Goal: Task Accomplishment & Management: Use online tool/utility

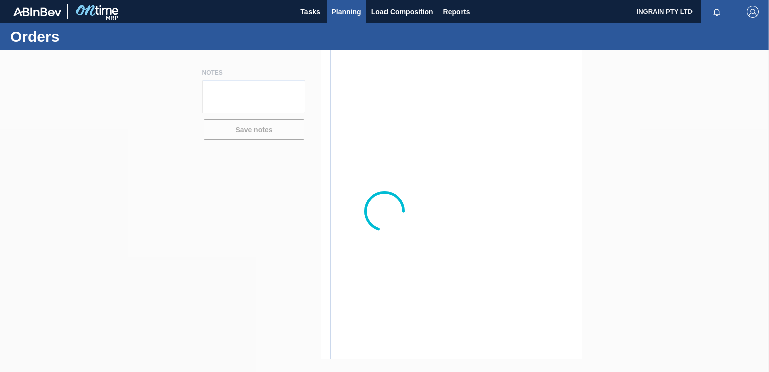
click at [334, 7] on span "Planning" at bounding box center [347, 12] width 30 height 12
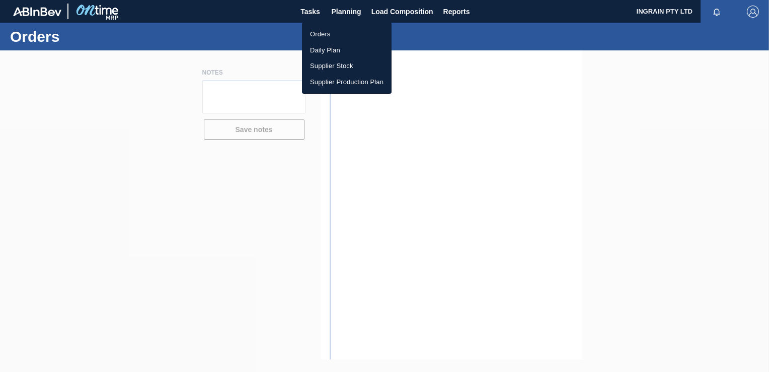
drag, startPoint x: 328, startPoint y: 37, endPoint x: 523, endPoint y: 41, distance: 194.9
click at [328, 37] on li "Orders" at bounding box center [347, 34] width 90 height 16
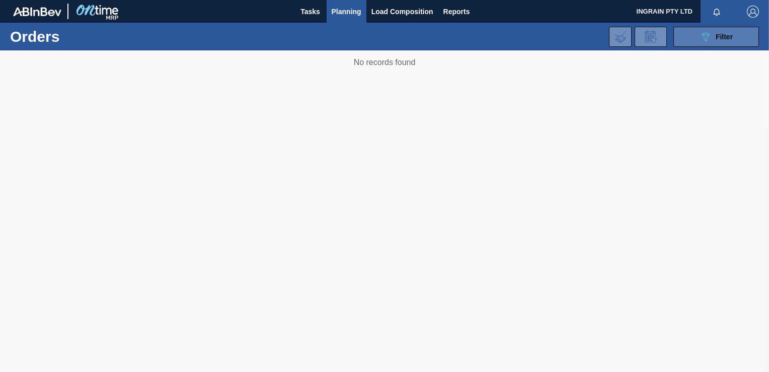
click at [703, 31] on icon "089F7B8B-B2A5-4AFE-B5C0-19BA573D28AC" at bounding box center [706, 37] width 12 height 12
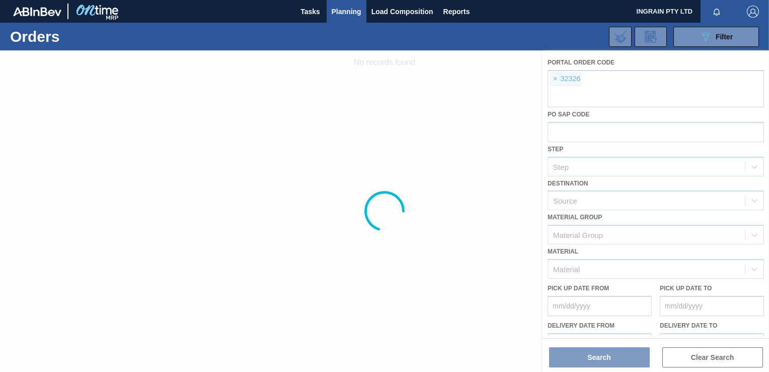
click at [552, 76] on div at bounding box center [384, 210] width 769 height 321
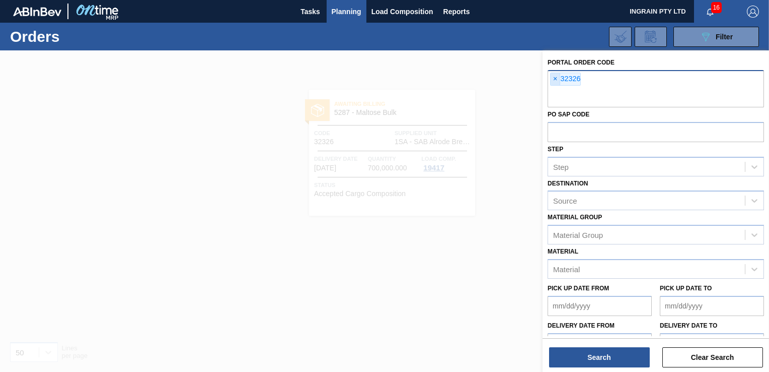
click at [553, 79] on span "×" at bounding box center [556, 79] width 10 height 12
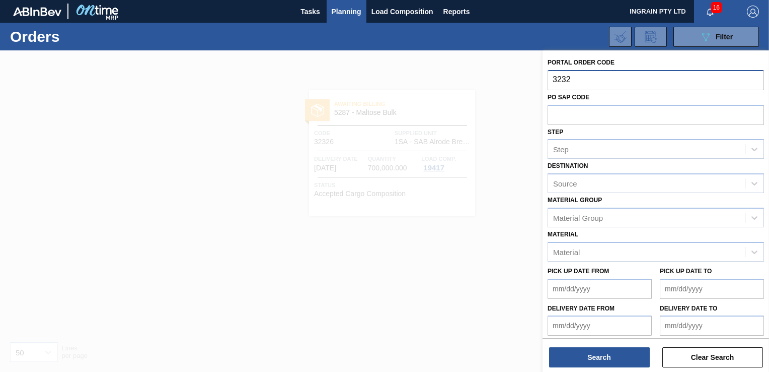
type input "32327"
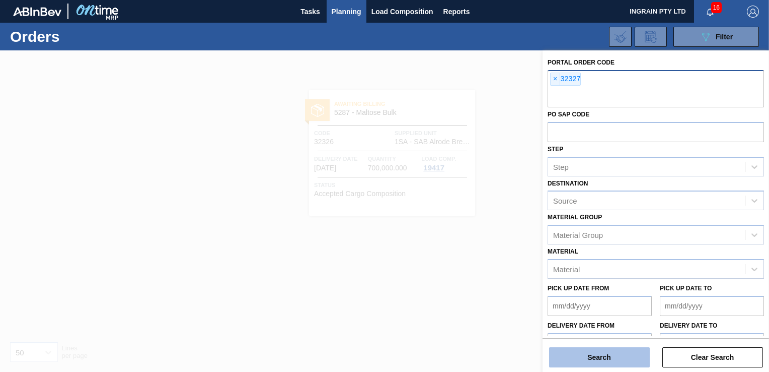
click at [643, 351] on button "Search" at bounding box center [599, 357] width 101 height 20
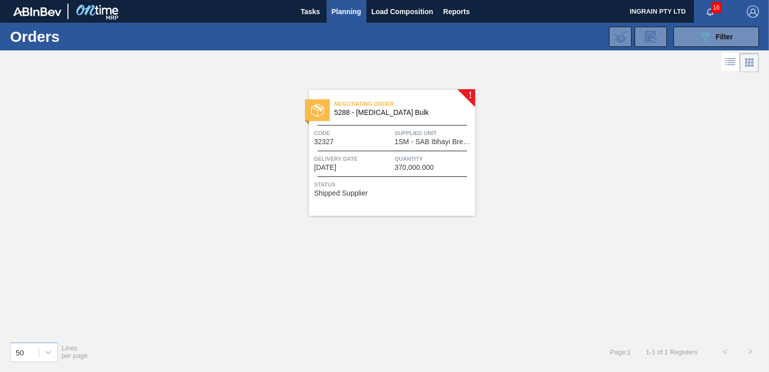
click at [407, 134] on span "Supplied Unit" at bounding box center [434, 133] width 78 height 10
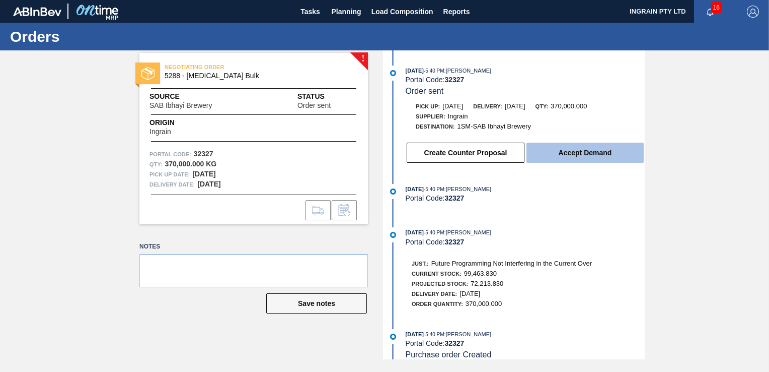
click at [549, 152] on button "Accept Demand" at bounding box center [585, 153] width 117 height 20
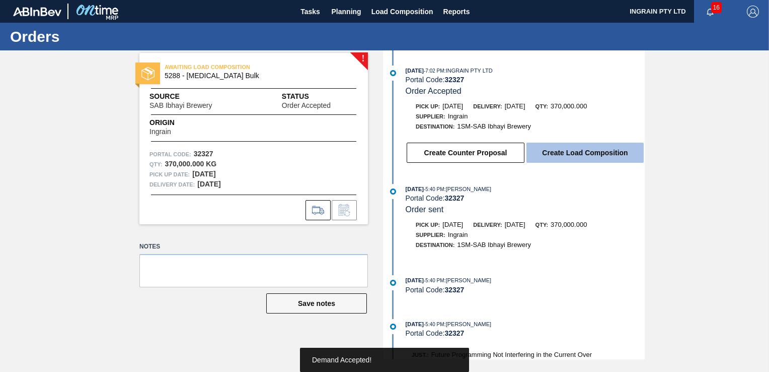
click at [561, 153] on button "Create Load Composition" at bounding box center [585, 153] width 117 height 20
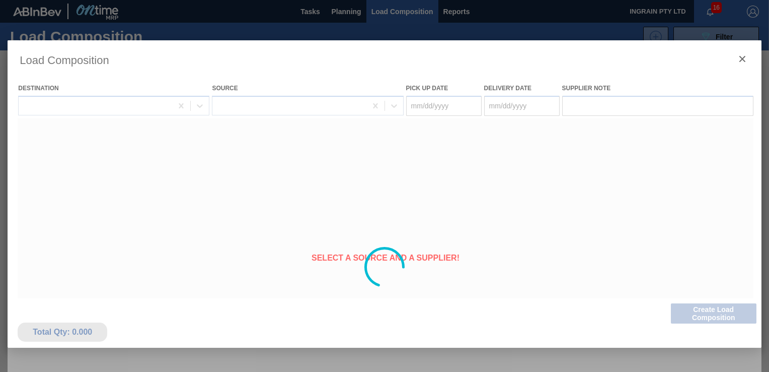
type Date "[DATE]"
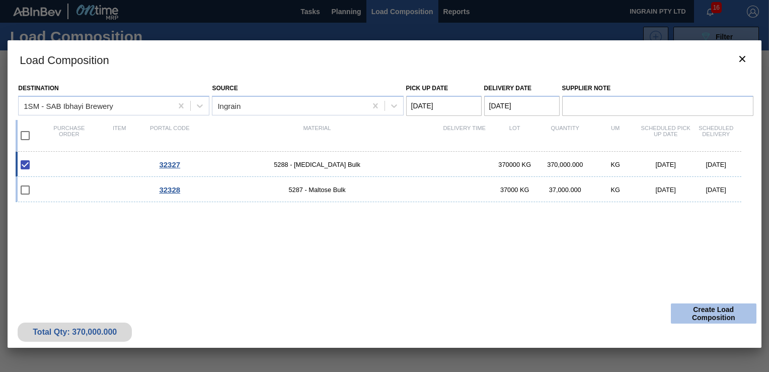
click at [702, 312] on button "Create Load Composition" at bounding box center [714, 313] width 86 height 20
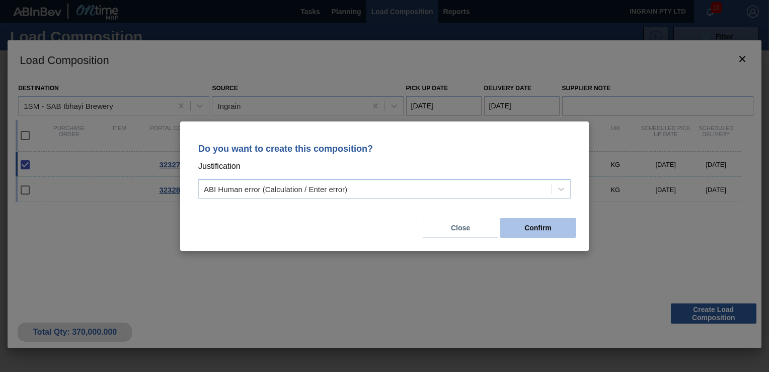
click at [546, 227] on button "Confirm" at bounding box center [539, 228] width 76 height 20
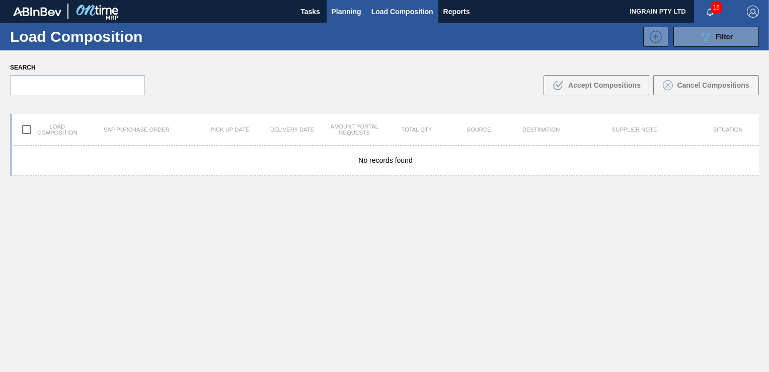
click at [341, 6] on span "Planning" at bounding box center [347, 12] width 30 height 12
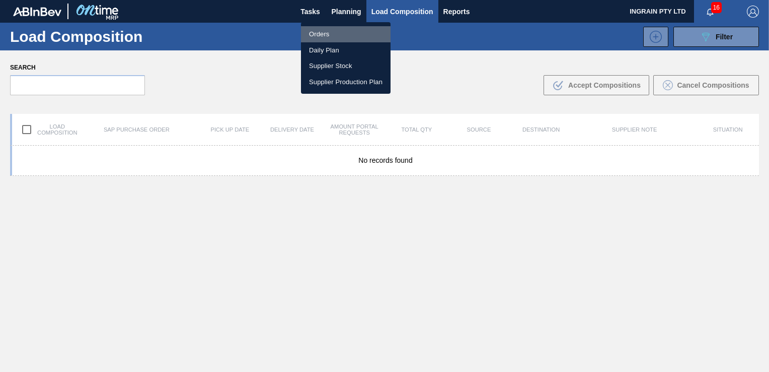
click at [341, 29] on li "Orders" at bounding box center [346, 34] width 90 height 16
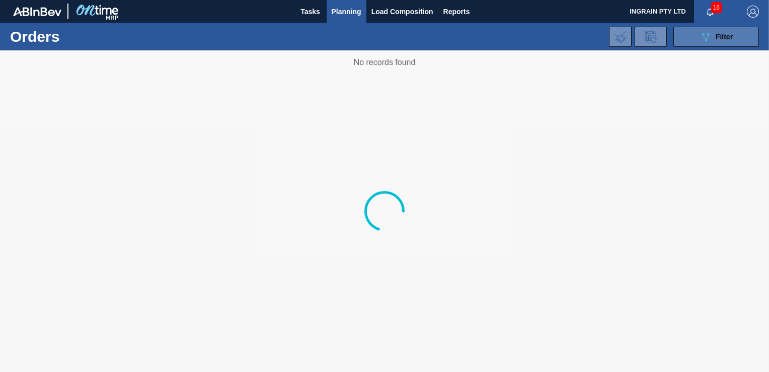
click at [736, 42] on button "089F7B8B-B2A5-4AFE-B5C0-19BA573D28AC Filter" at bounding box center [717, 37] width 86 height 20
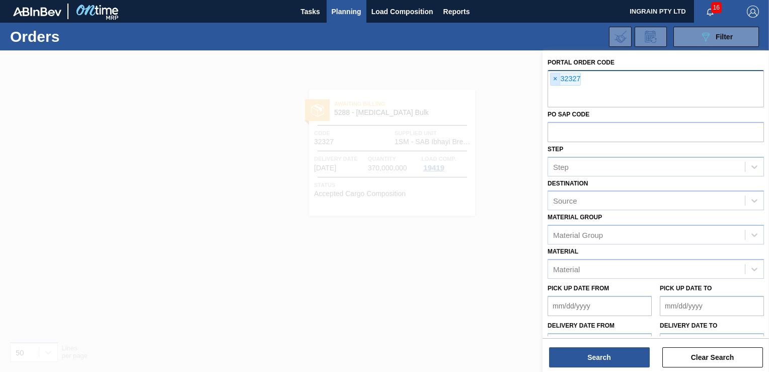
click at [559, 78] on span "×" at bounding box center [556, 79] width 10 height 12
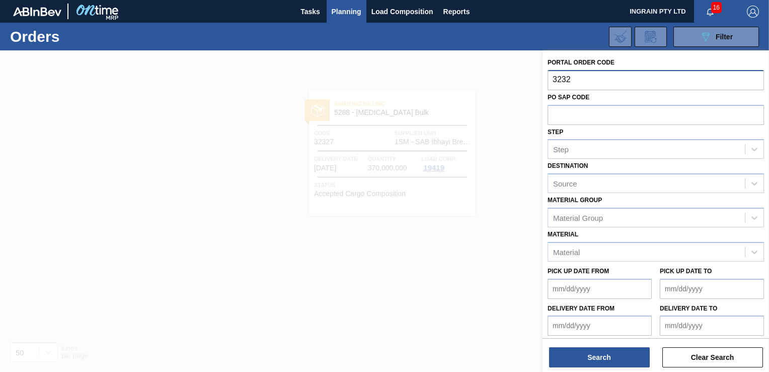
type input "32328"
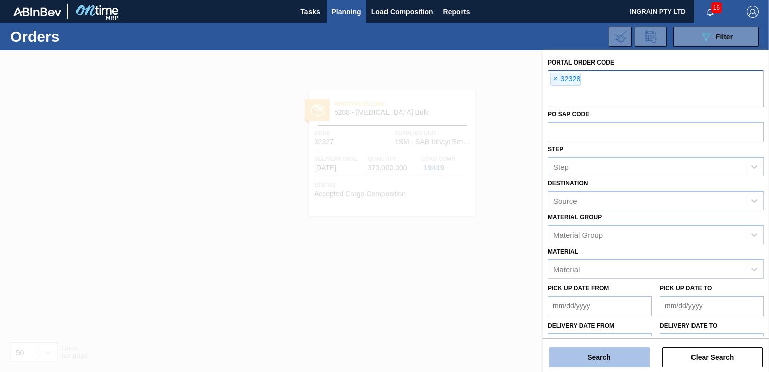
click at [623, 357] on button "Search" at bounding box center [599, 357] width 101 height 20
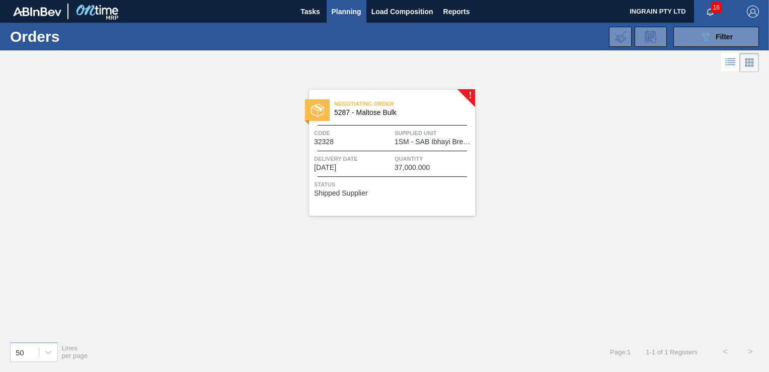
click at [449, 138] on span "1SM - SAB Ibhayi Brewery" at bounding box center [434, 142] width 78 height 8
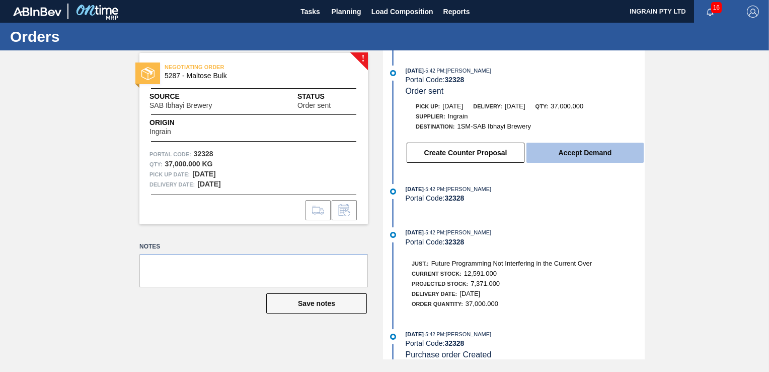
click at [566, 156] on button "Accept Demand" at bounding box center [585, 153] width 117 height 20
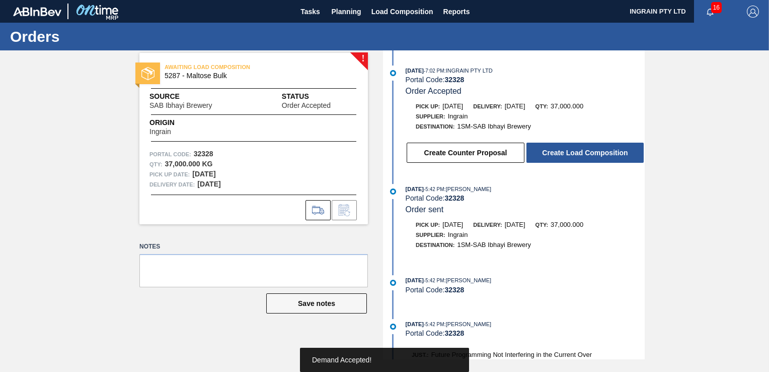
click at [566, 156] on button "Create Load Composition" at bounding box center [585, 153] width 117 height 20
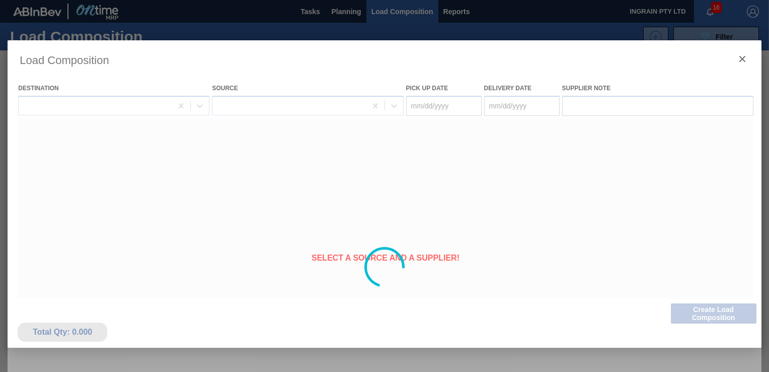
type Date "[DATE]"
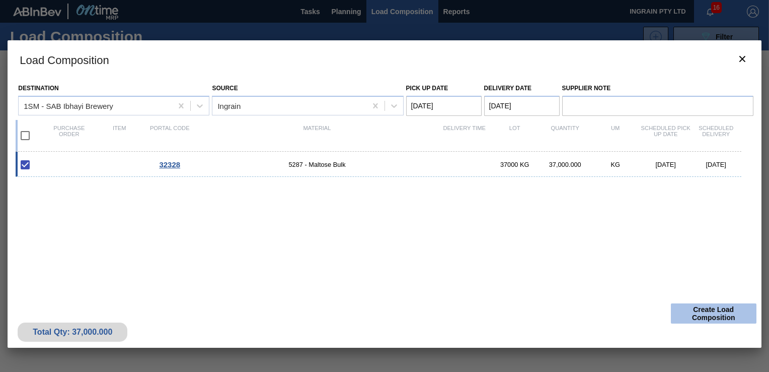
click at [708, 309] on button "Create Load Composition" at bounding box center [714, 313] width 86 height 20
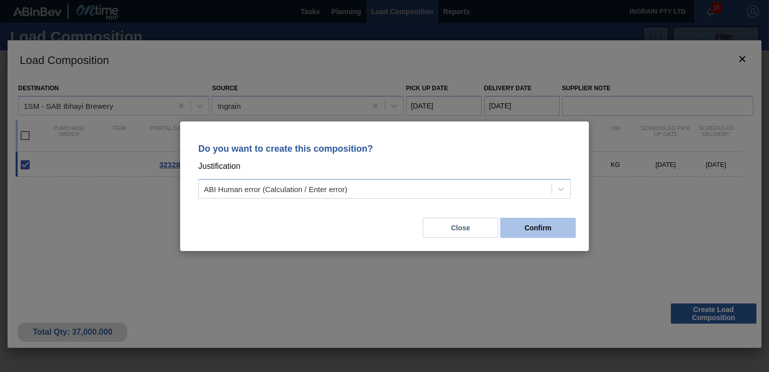
click at [545, 233] on button "Confirm" at bounding box center [539, 228] width 76 height 20
